Goal: Transaction & Acquisition: Purchase product/service

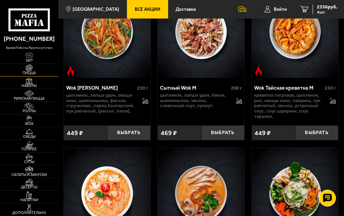
scroll to position [1113, 0]
click at [23, 109] on img at bounding box center [29, 106] width 14 height 7
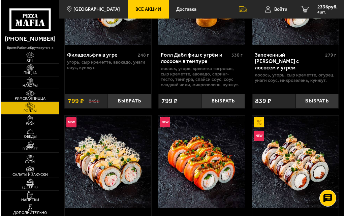
scroll to position [371, 0]
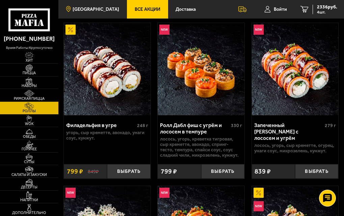
click at [91, 6] on link "[GEOGRAPHIC_DATA]" at bounding box center [92, 9] width 68 height 19
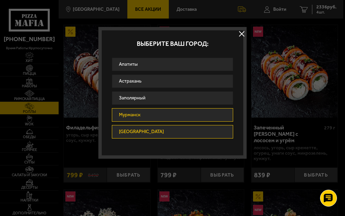
click at [128, 118] on link "Мурманск" at bounding box center [172, 114] width 121 height 13
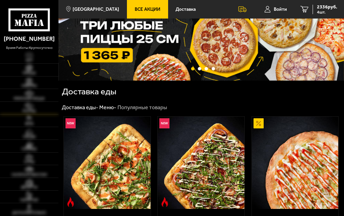
scroll to position [67, 0]
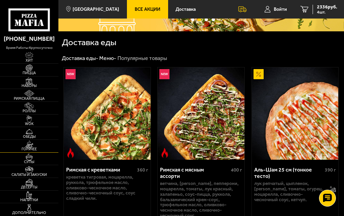
click at [28, 140] on link "Горячее" at bounding box center [29, 146] width 58 height 12
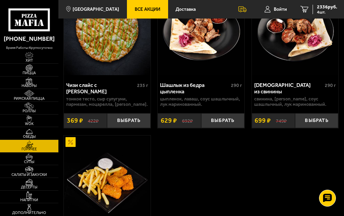
scroll to position [766, 0]
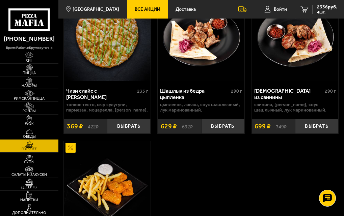
click at [34, 133] on img at bounding box center [29, 131] width 14 height 7
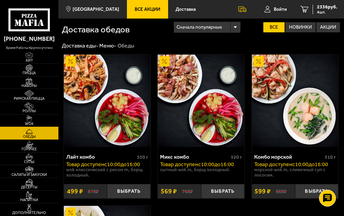
click at [30, 115] on img at bounding box center [29, 118] width 14 height 7
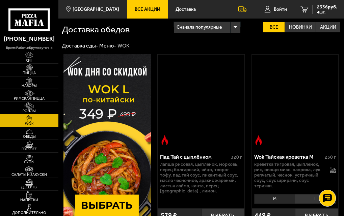
click at [30, 105] on img at bounding box center [29, 106] width 14 height 7
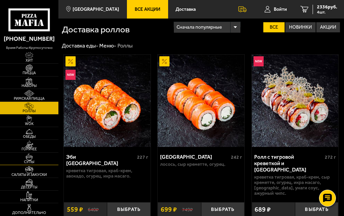
click at [27, 154] on img at bounding box center [29, 156] width 14 height 7
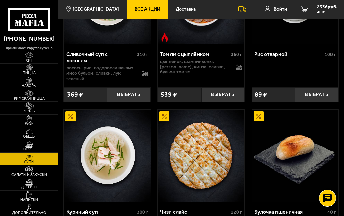
scroll to position [371, 0]
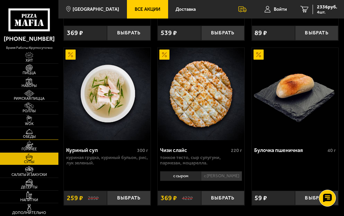
click at [37, 137] on span "Обеды" at bounding box center [29, 137] width 58 height 4
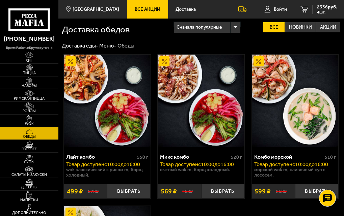
click at [29, 122] on span "WOK" at bounding box center [29, 124] width 58 height 4
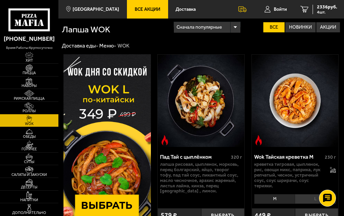
click at [29, 104] on img at bounding box center [29, 106] width 14 height 7
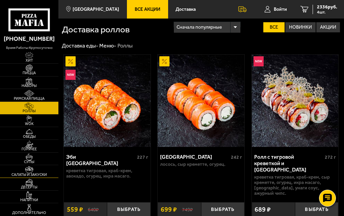
click at [26, 166] on link "Салаты и закуски" at bounding box center [29, 171] width 58 height 12
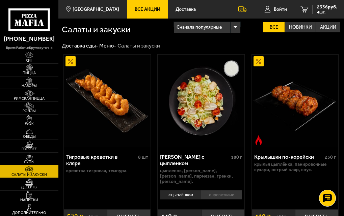
click at [30, 157] on img at bounding box center [29, 156] width 14 height 7
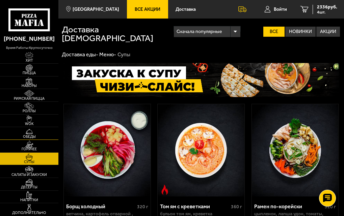
click at [31, 136] on span "Обеды" at bounding box center [29, 137] width 58 height 4
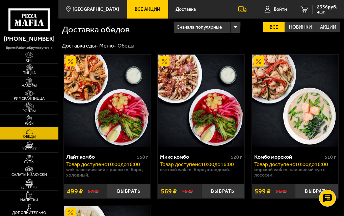
click at [31, 122] on img at bounding box center [29, 118] width 14 height 7
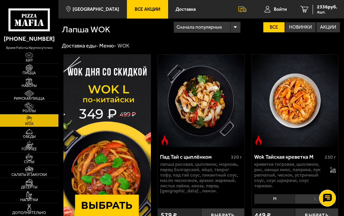
click at [30, 108] on img at bounding box center [29, 106] width 14 height 7
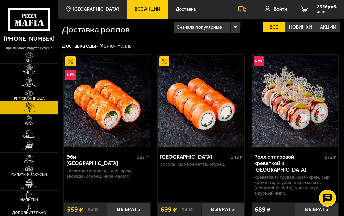
click at [31, 90] on img at bounding box center [29, 93] width 14 height 7
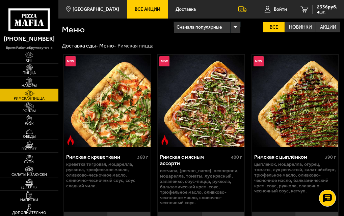
click at [39, 81] on link "Наборы" at bounding box center [29, 83] width 58 height 12
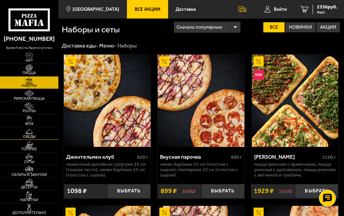
click at [33, 132] on img at bounding box center [29, 131] width 14 height 7
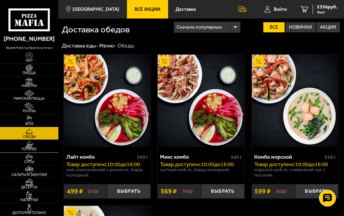
click at [29, 141] on img at bounding box center [29, 144] width 14 height 7
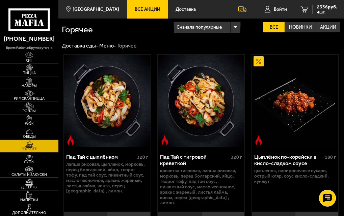
click at [30, 170] on img at bounding box center [29, 169] width 14 height 7
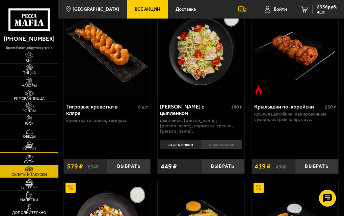
scroll to position [67, 0]
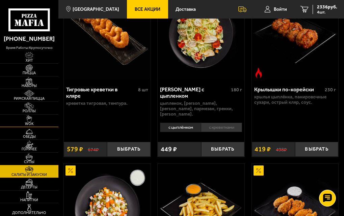
click at [17, 122] on link "WOK" at bounding box center [29, 121] width 58 height 12
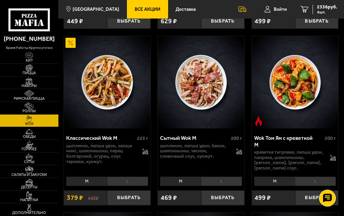
scroll to position [337, 0]
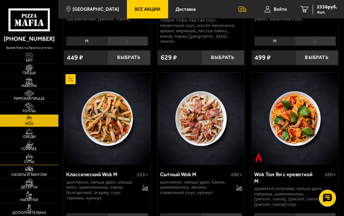
click at [30, 155] on img at bounding box center [29, 156] width 14 height 7
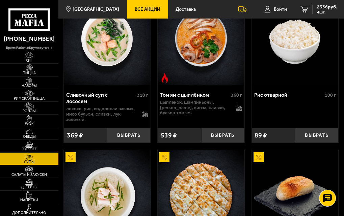
scroll to position [236, 0]
